Goal: Transaction & Acquisition: Purchase product/service

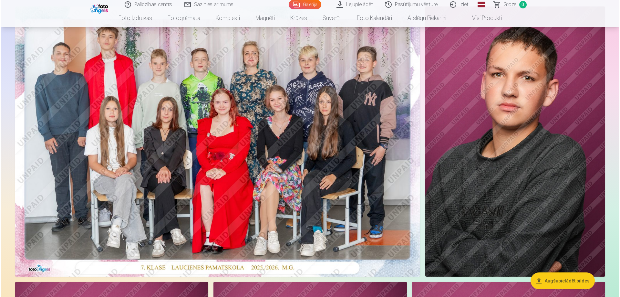
scroll to position [32, 0]
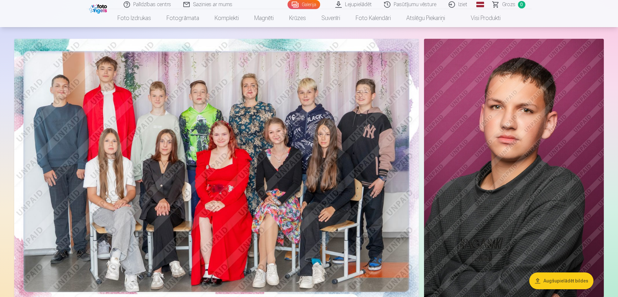
click at [169, 125] on img at bounding box center [216, 174] width 405 height 270
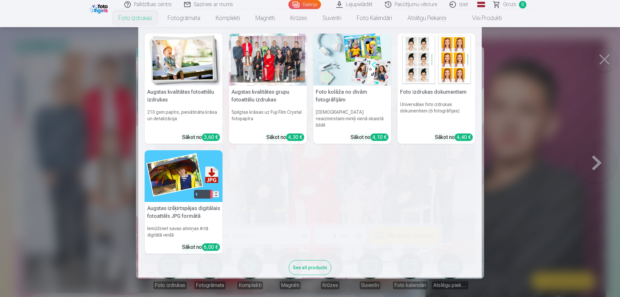
click at [136, 19] on link "Foto izdrukas" at bounding box center [135, 18] width 49 height 18
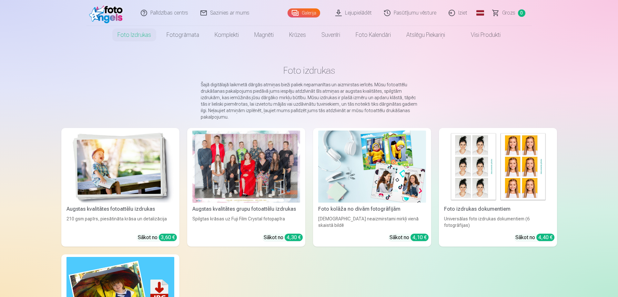
click at [117, 173] on img at bounding box center [120, 166] width 108 height 72
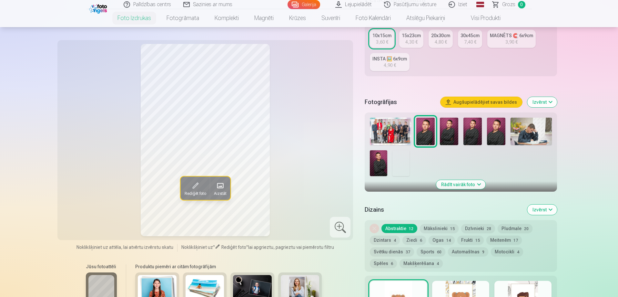
scroll to position [161, 0]
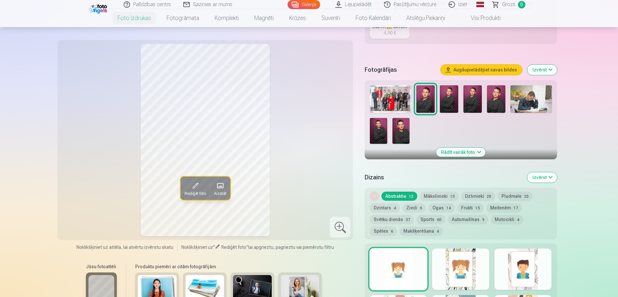
click at [389, 97] on img at bounding box center [390, 98] width 41 height 27
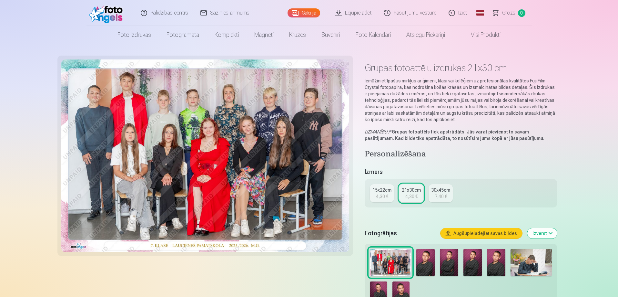
click at [381, 193] on div "4,30 €" at bounding box center [382, 196] width 12 height 6
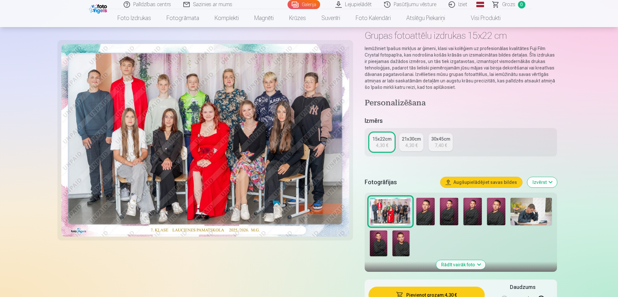
scroll to position [97, 0]
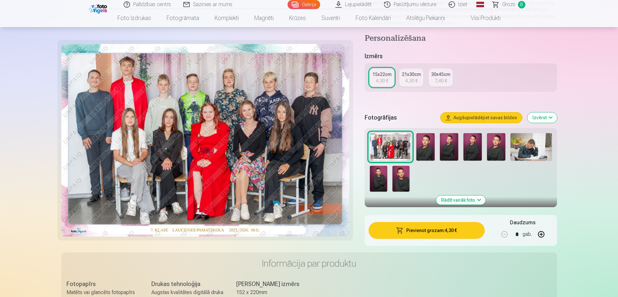
click at [443, 230] on button "Pievienot grozam : 4,30 €" at bounding box center [427, 230] width 116 height 17
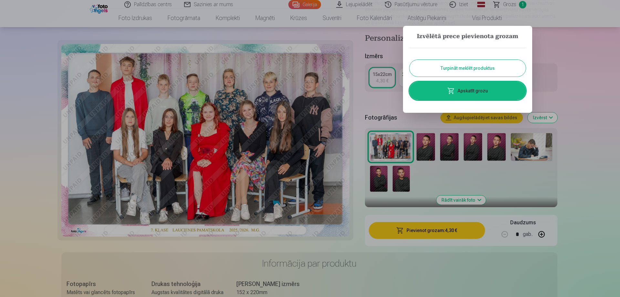
click at [508, 70] on button "Turpināt meklēt produktus" at bounding box center [467, 68] width 116 height 17
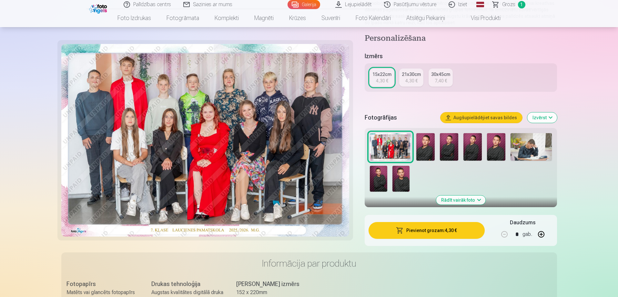
click at [431, 147] on img at bounding box center [425, 146] width 18 height 27
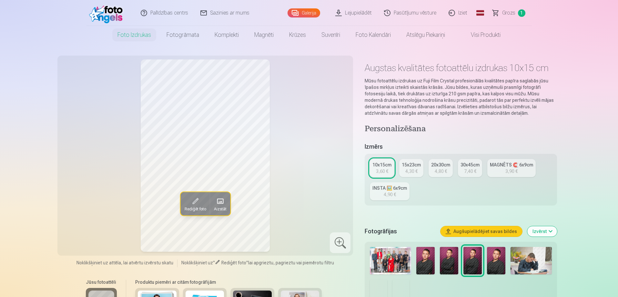
scroll to position [32, 0]
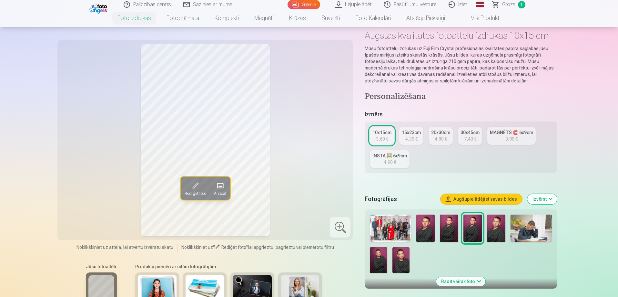
click at [430, 225] on img at bounding box center [425, 227] width 18 height 27
click at [448, 226] on img at bounding box center [449, 227] width 18 height 27
click at [475, 228] on img at bounding box center [472, 227] width 18 height 27
click at [495, 229] on img at bounding box center [496, 227] width 18 height 27
click at [378, 262] on img at bounding box center [378, 260] width 17 height 26
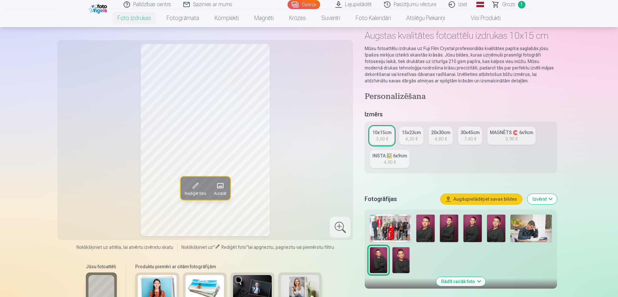
click at [399, 259] on img at bounding box center [400, 260] width 17 height 26
click at [385, 259] on img at bounding box center [378, 260] width 17 height 26
click at [403, 258] on img at bounding box center [400, 260] width 17 height 26
click at [427, 228] on img at bounding box center [425, 227] width 18 height 27
click at [453, 226] on img at bounding box center [449, 227] width 18 height 27
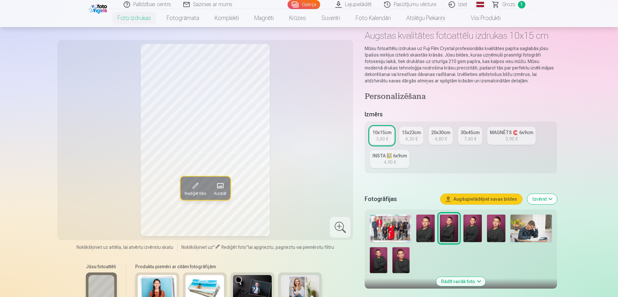
click at [476, 224] on img at bounding box center [472, 227] width 18 height 27
click at [496, 227] on img at bounding box center [496, 227] width 18 height 27
click at [425, 233] on img at bounding box center [425, 227] width 18 height 27
click at [467, 230] on img at bounding box center [472, 227] width 18 height 27
click at [451, 227] on img at bounding box center [449, 227] width 18 height 27
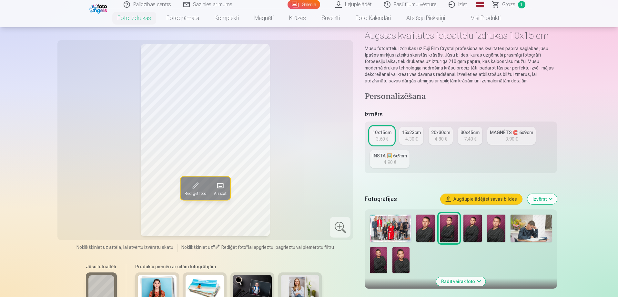
click at [471, 227] on img at bounding box center [472, 227] width 18 height 27
click at [495, 226] on img at bounding box center [496, 227] width 18 height 27
click at [479, 229] on img at bounding box center [472, 227] width 18 height 27
click at [494, 227] on img at bounding box center [496, 227] width 18 height 27
click at [476, 229] on img at bounding box center [472, 227] width 18 height 27
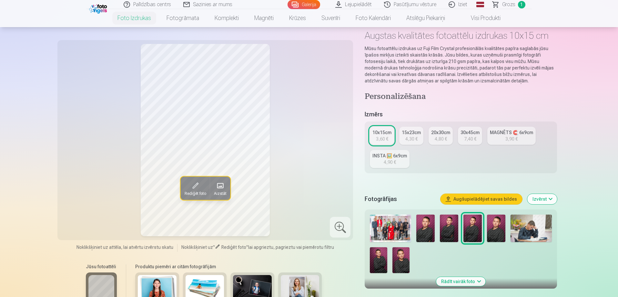
click at [536, 223] on img at bounding box center [531, 227] width 41 height 27
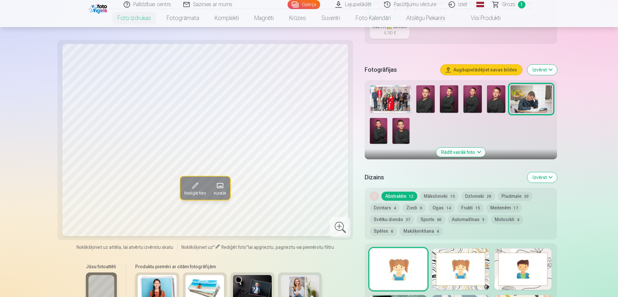
scroll to position [194, 0]
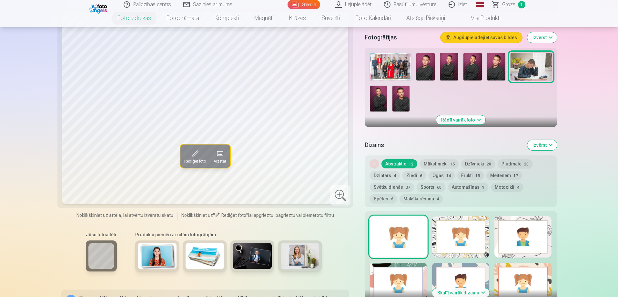
click at [521, 242] on div at bounding box center [522, 236] width 57 height 41
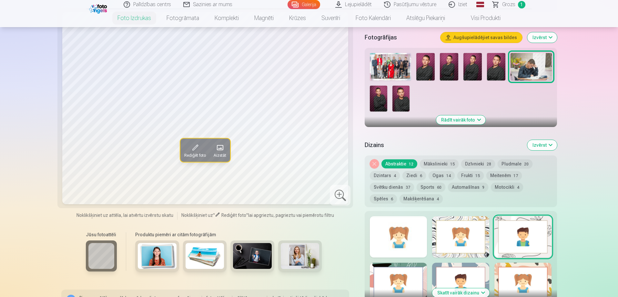
click at [458, 238] on div at bounding box center [460, 236] width 57 height 41
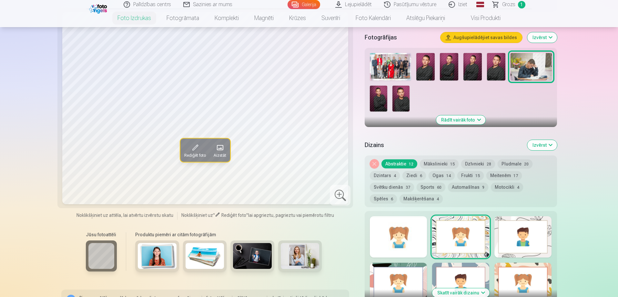
scroll to position [226, 0]
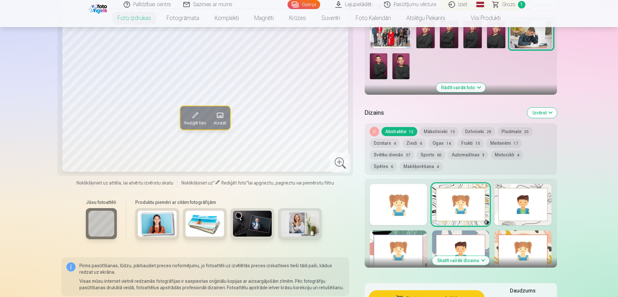
click at [526, 258] on div at bounding box center [522, 250] width 57 height 41
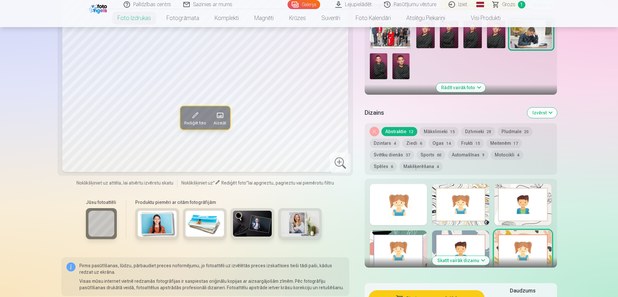
click at [456, 242] on div at bounding box center [460, 250] width 57 height 41
click at [399, 246] on div at bounding box center [398, 250] width 57 height 41
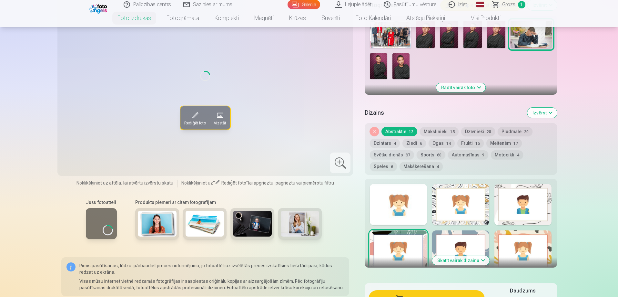
scroll to position [161, 0]
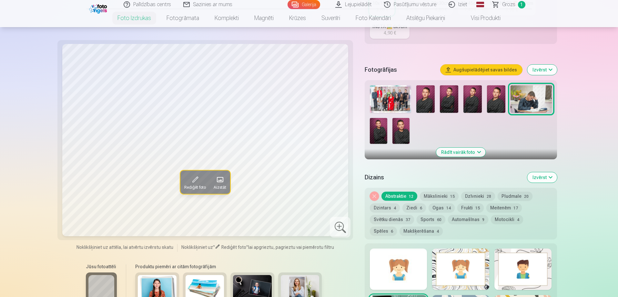
click at [377, 195] on button "Noņemiet dizainu" at bounding box center [374, 195] width 9 height 9
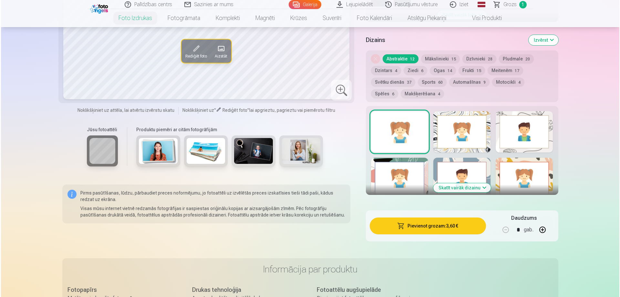
scroll to position [363, 0]
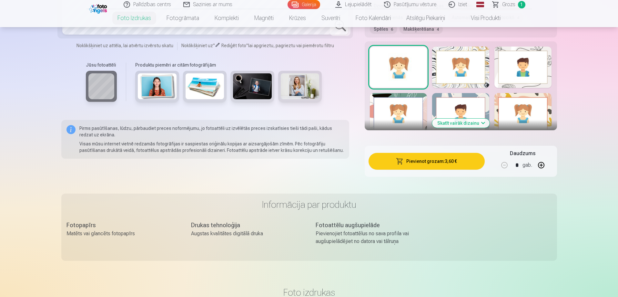
click at [433, 164] on button "Pievienot grozam : 3,60 €" at bounding box center [427, 161] width 116 height 17
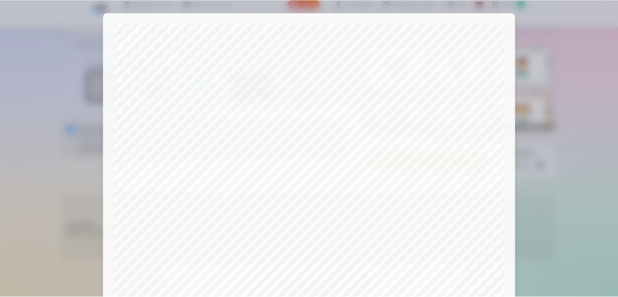
scroll to position [168, 0]
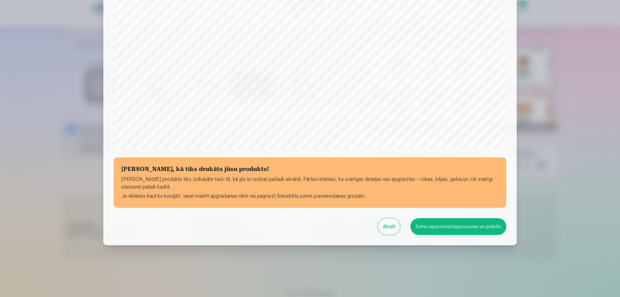
click at [452, 227] on button "Esmu iepazinies/iepazinusies un piekrītu" at bounding box center [458, 226] width 96 height 17
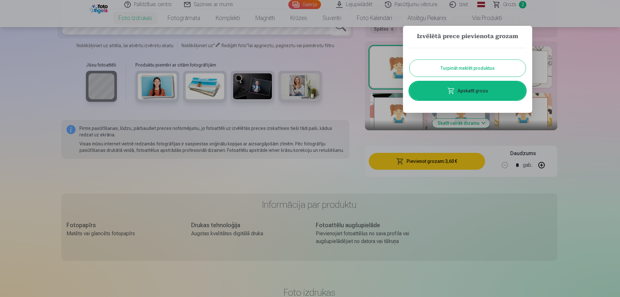
click at [568, 92] on div at bounding box center [310, 148] width 620 height 297
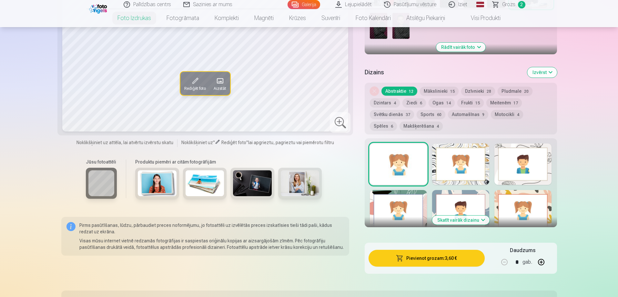
scroll to position [169, 0]
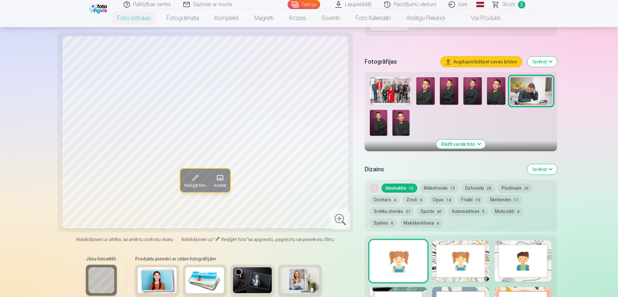
click at [472, 88] on img at bounding box center [472, 90] width 18 height 27
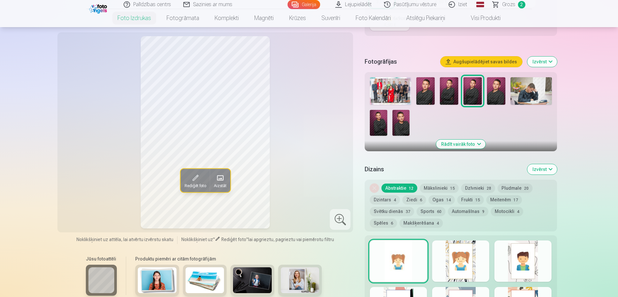
click at [492, 92] on img at bounding box center [496, 90] width 18 height 27
click at [475, 92] on img at bounding box center [472, 90] width 18 height 27
click at [499, 84] on img at bounding box center [496, 90] width 18 height 27
click at [479, 90] on img at bounding box center [472, 90] width 18 height 27
click at [491, 88] on img at bounding box center [496, 90] width 18 height 27
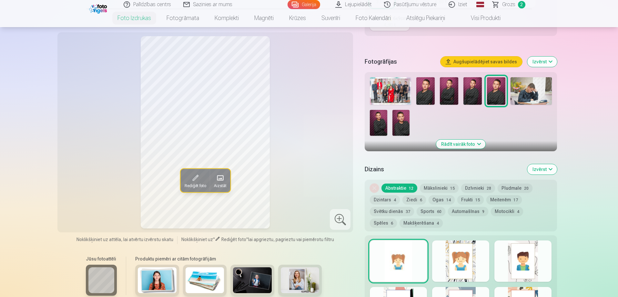
click at [475, 95] on img at bounding box center [472, 90] width 18 height 27
click at [493, 93] on img at bounding box center [496, 90] width 18 height 27
click at [477, 95] on img at bounding box center [472, 90] width 18 height 27
click at [493, 92] on img at bounding box center [496, 90] width 18 height 27
click at [477, 93] on img at bounding box center [472, 90] width 18 height 27
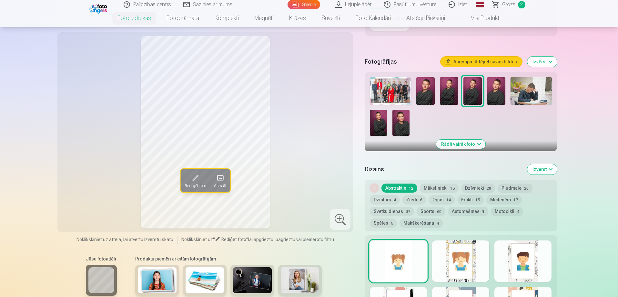
click at [496, 93] on img at bounding box center [496, 90] width 18 height 27
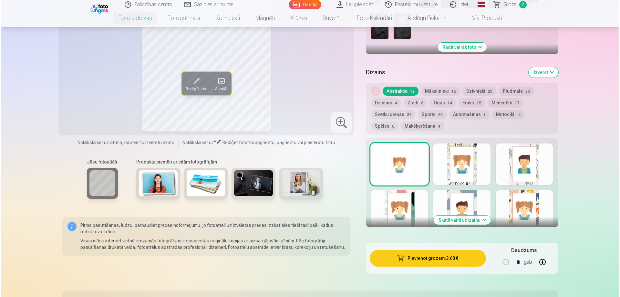
scroll to position [331, 0]
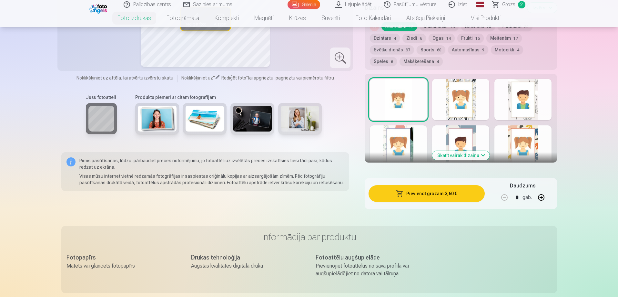
click at [542, 198] on button "button" at bounding box center [541, 196] width 15 height 15
type input "*"
click at [433, 193] on button "Pievienot grozam : 7,20 €" at bounding box center [427, 193] width 116 height 17
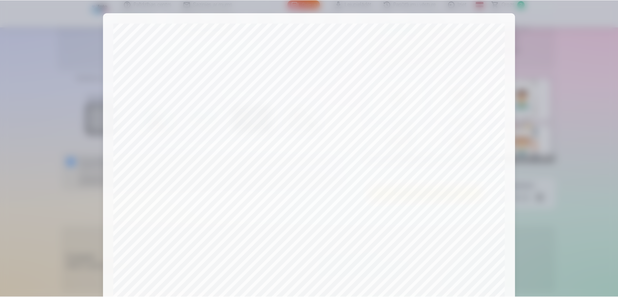
scroll to position [168, 0]
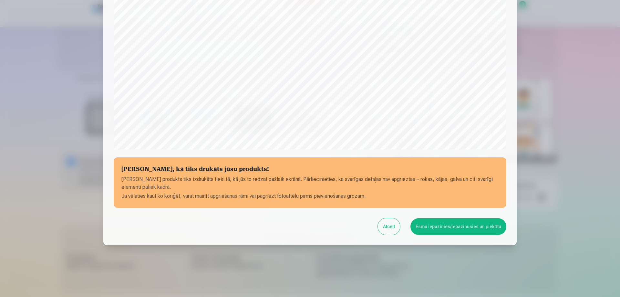
click at [474, 226] on button "Esmu iepazinies/iepazinusies un piekrītu" at bounding box center [458, 226] width 96 height 17
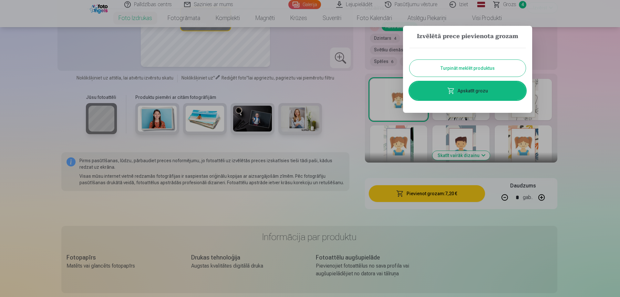
click at [577, 66] on div at bounding box center [310, 148] width 620 height 297
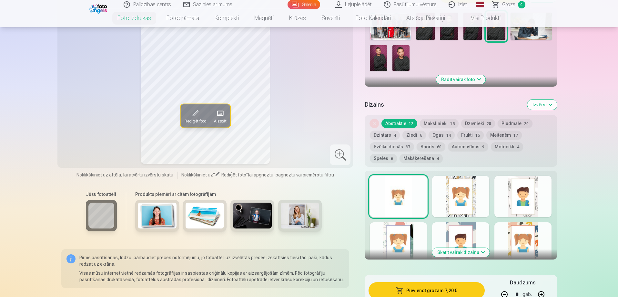
scroll to position [169, 0]
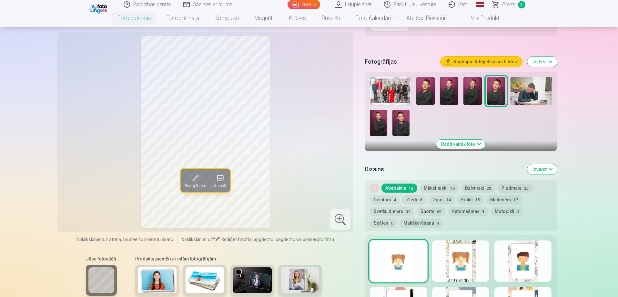
click at [476, 91] on img at bounding box center [472, 90] width 18 height 27
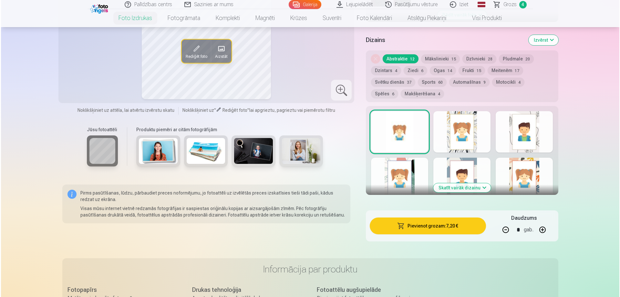
scroll to position [331, 0]
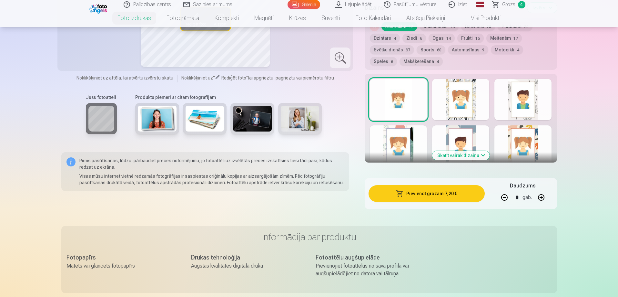
click at [442, 195] on button "Pievienot grozam : 7,20 €" at bounding box center [427, 193] width 116 height 17
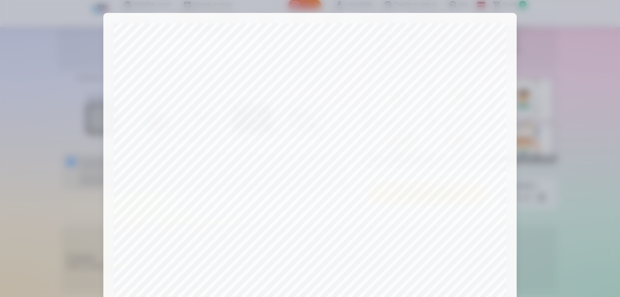
scroll to position [168, 0]
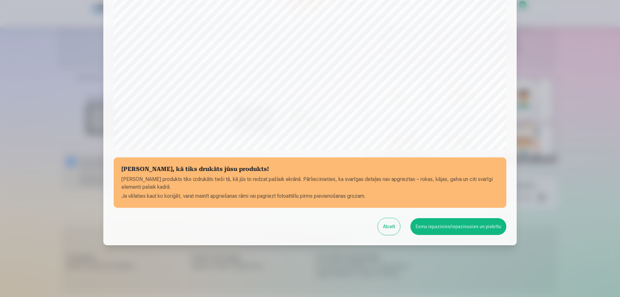
click at [463, 227] on button "Esmu iepazinies/iepazinusies un piekrītu" at bounding box center [458, 226] width 96 height 17
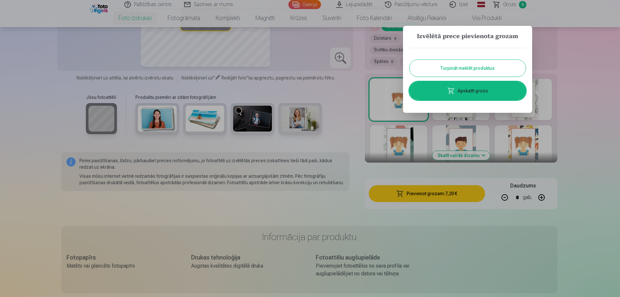
click at [493, 95] on link "Apskatīt grozu" at bounding box center [467, 91] width 116 height 18
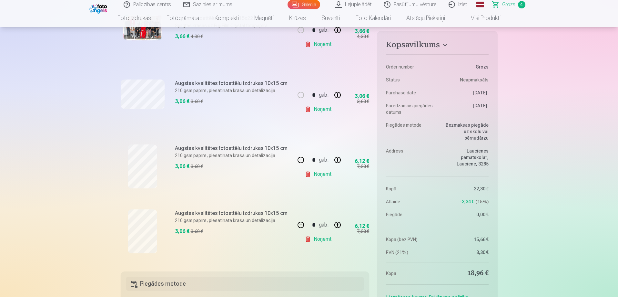
scroll to position [226, 0]
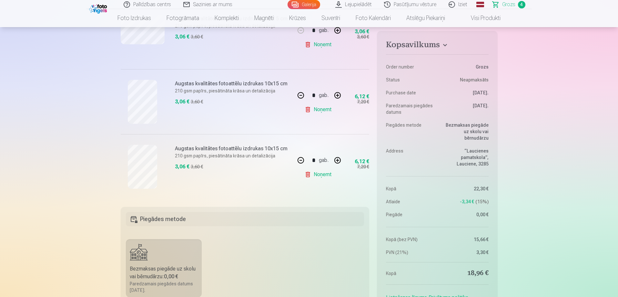
click at [300, 159] on button "button" at bounding box center [300, 159] width 15 height 15
type input "*"
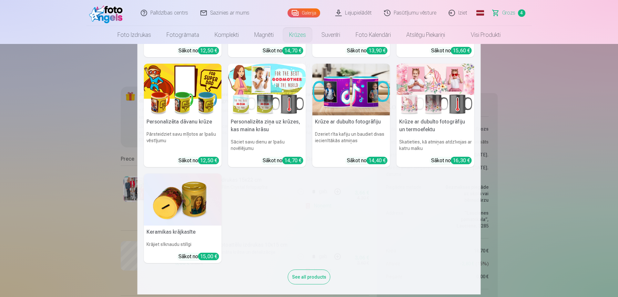
scroll to position [32, 0]
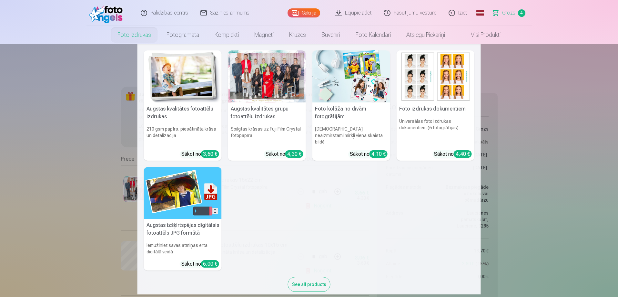
click at [566, 96] on nav "Augstas kvalitātes fotoattēlu izdrukas 210 gsm papīrs, piesātināta krāsa un det…" at bounding box center [309, 169] width 618 height 250
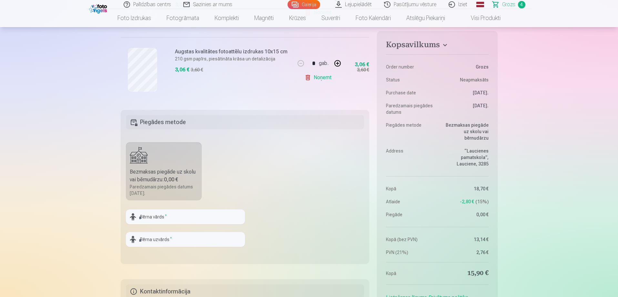
scroll to position [355, 0]
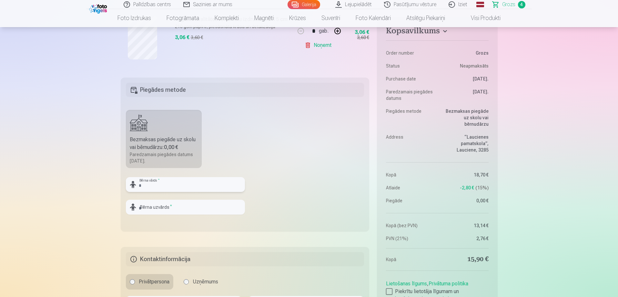
click at [213, 187] on input "text" at bounding box center [185, 184] width 119 height 15
type input "*******"
click at [206, 208] on input "text" at bounding box center [185, 206] width 119 height 15
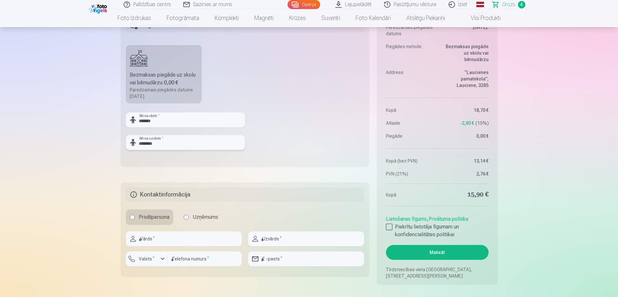
scroll to position [484, 0]
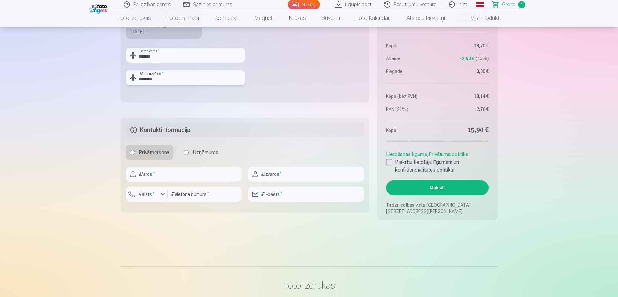
type input "********"
click at [178, 177] on input "text" at bounding box center [184, 174] width 116 height 15
type input "*****"
click at [325, 177] on input "text" at bounding box center [306, 174] width 116 height 15
type input "*"
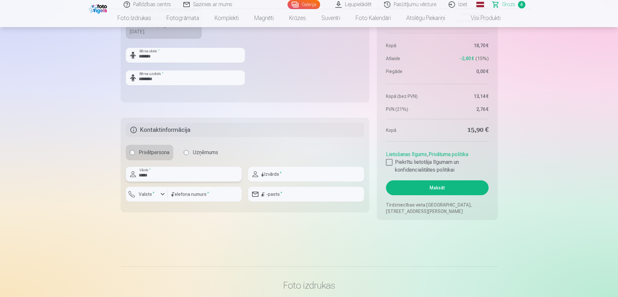
click at [216, 179] on input "*****" at bounding box center [184, 174] width 116 height 15
type input "*"
type input "******"
click at [286, 175] on input "text" at bounding box center [306, 174] width 116 height 15
type input "********"
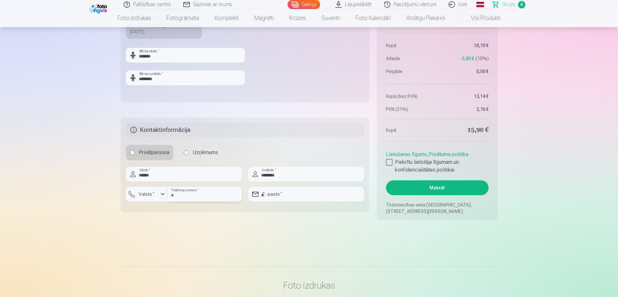
click at [199, 194] on input "number" at bounding box center [205, 194] width 74 height 15
type input "********"
click at [311, 197] on input "email" at bounding box center [306, 194] width 116 height 15
type input "**********"
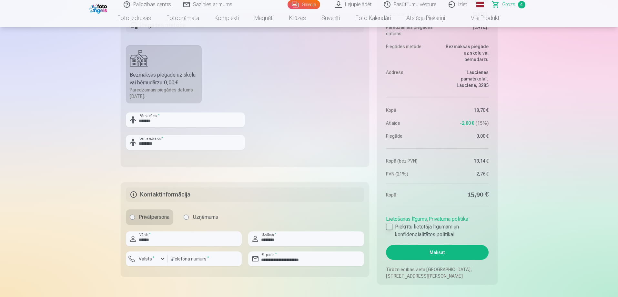
click at [389, 227] on div at bounding box center [389, 226] width 6 height 6
click at [435, 252] on button "Maksāt" at bounding box center [437, 252] width 102 height 15
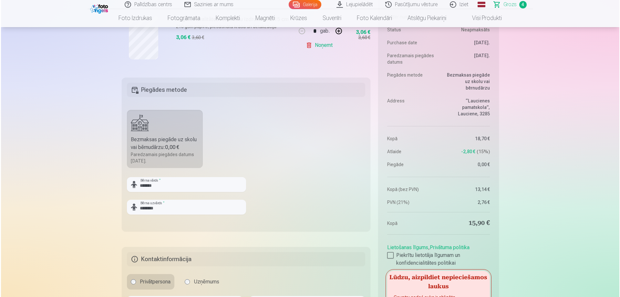
scroll to position [484, 0]
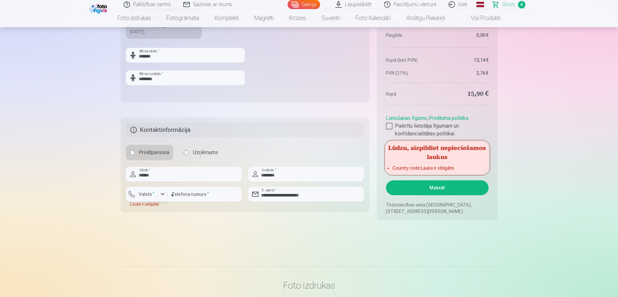
click at [158, 195] on div "button" at bounding box center [148, 195] width 19 height 6
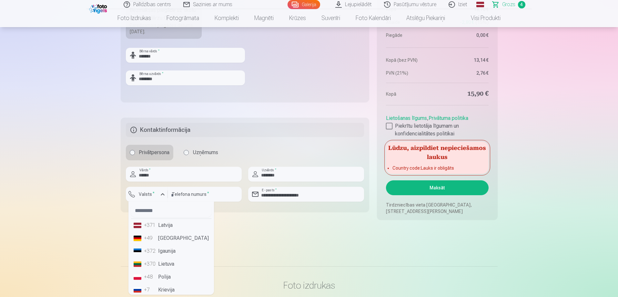
click at [154, 229] on div "+371" at bounding box center [150, 225] width 13 height 8
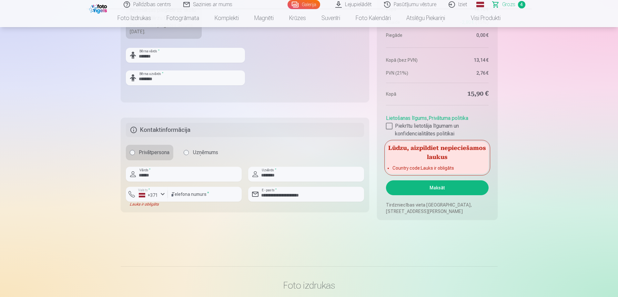
click at [418, 187] on button "Maksāt" at bounding box center [437, 187] width 102 height 15
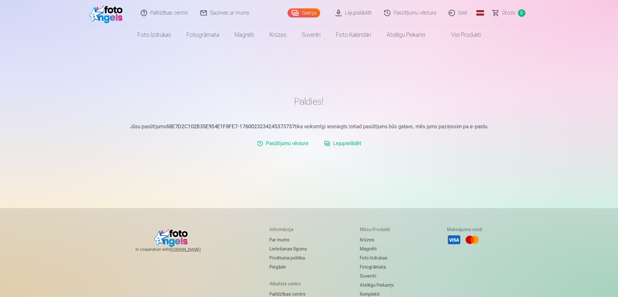
click at [458, 12] on link "Iziet" at bounding box center [458, 13] width 31 height 26
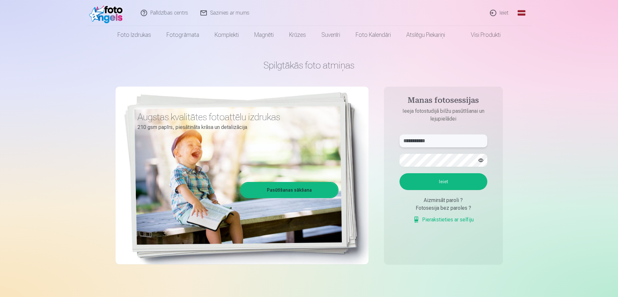
click at [444, 140] on input "**********" at bounding box center [444, 140] width 88 height 13
type input "**********"
click at [451, 181] on button "Ieiet" at bounding box center [444, 181] width 88 height 17
